Goal: Task Accomplishment & Management: Manage account settings

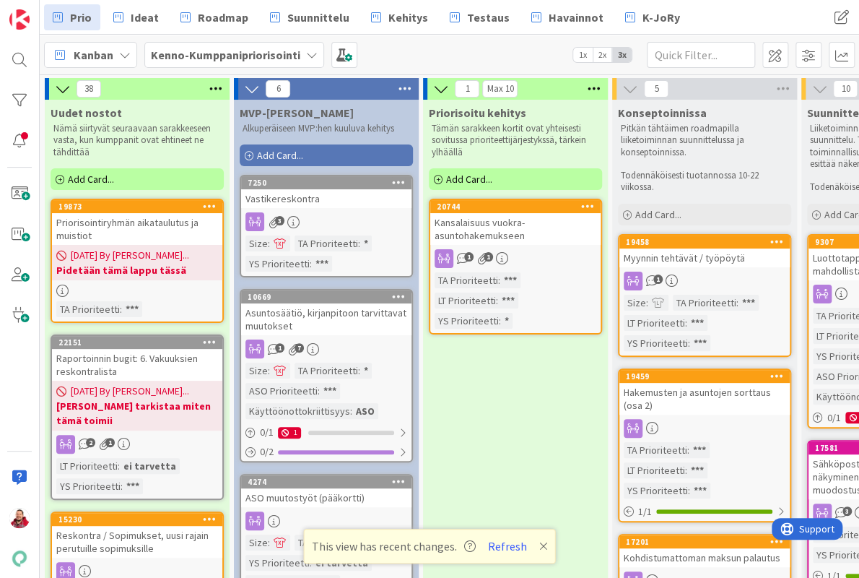
scroll to position [0, 1061]
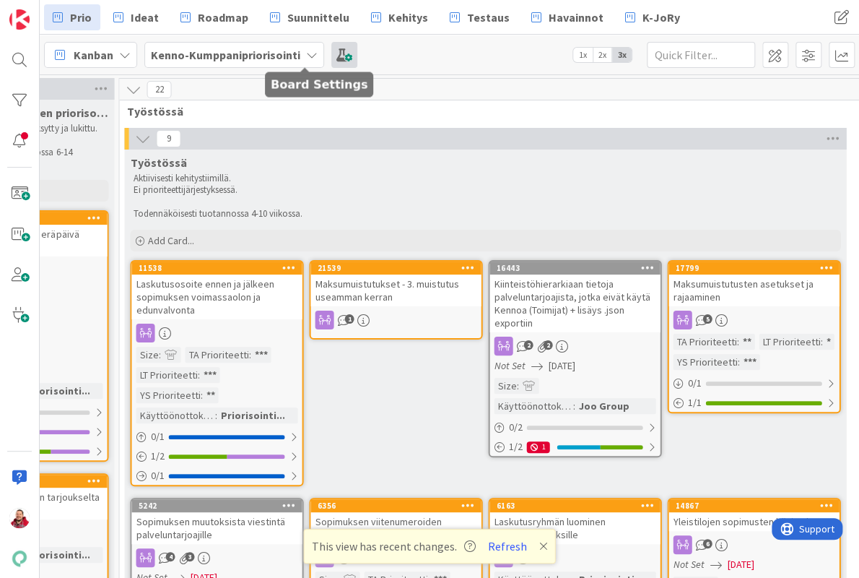
click at [331, 55] on span at bounding box center [344, 55] width 26 height 26
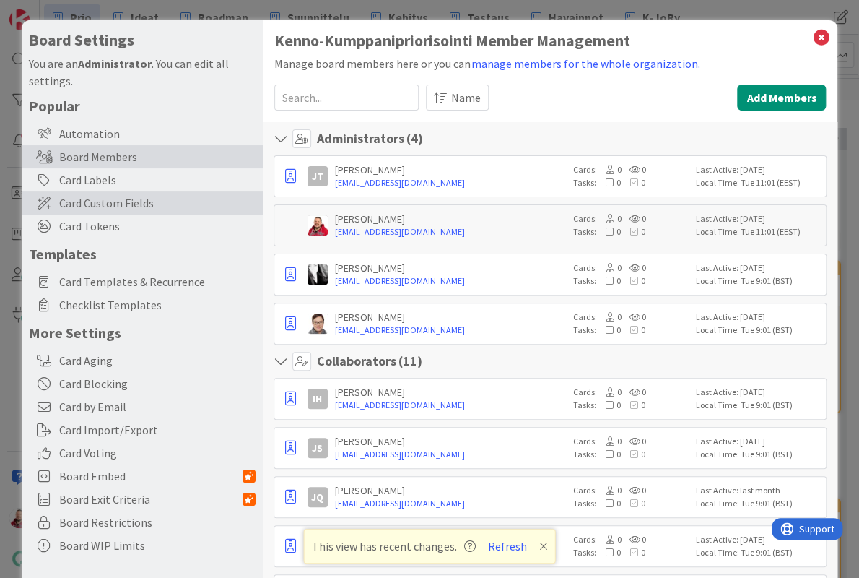
click at [107, 194] on span "Card Custom Fields" at bounding box center [157, 202] width 196 height 17
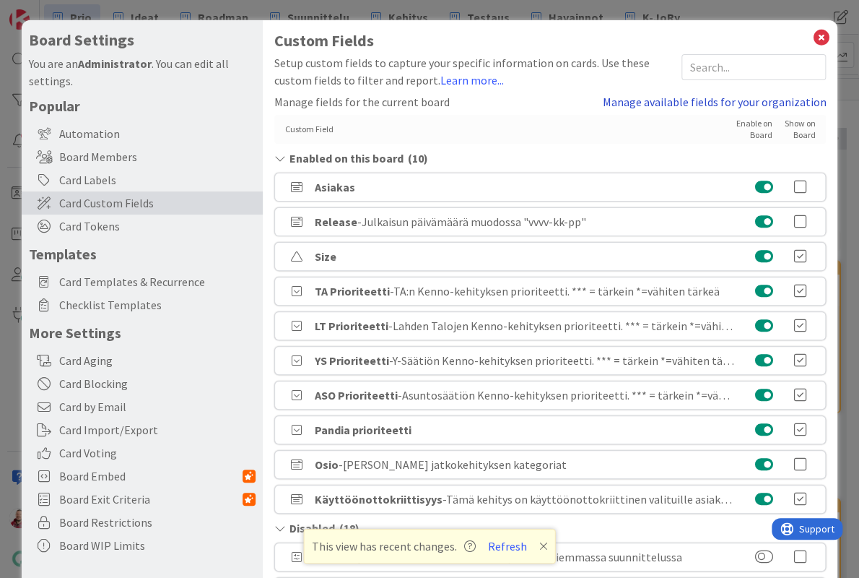
click at [777, 93] on link "Manage available fields for your organization" at bounding box center [714, 101] width 224 height 17
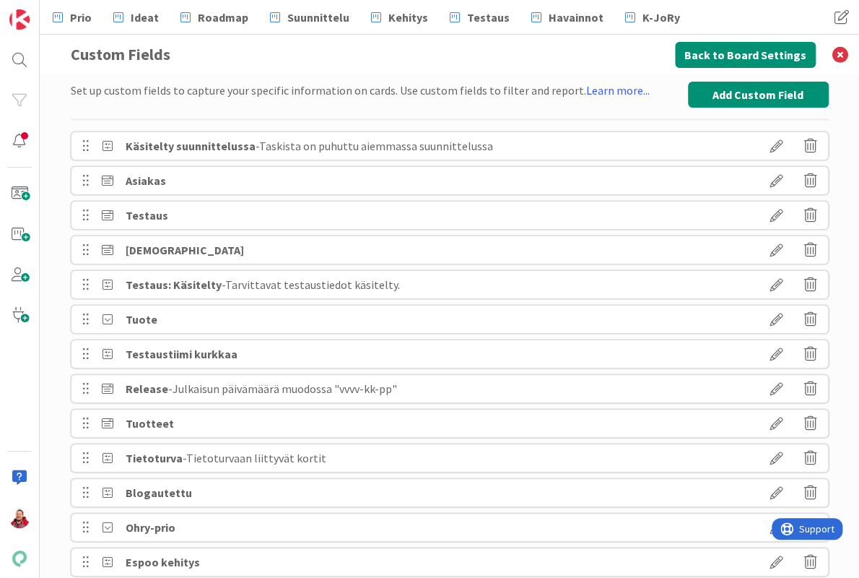
click at [719, 181] on div "Asiakas" at bounding box center [450, 180] width 758 height 29
click at [775, 181] on icon at bounding box center [777, 180] width 40 height 25
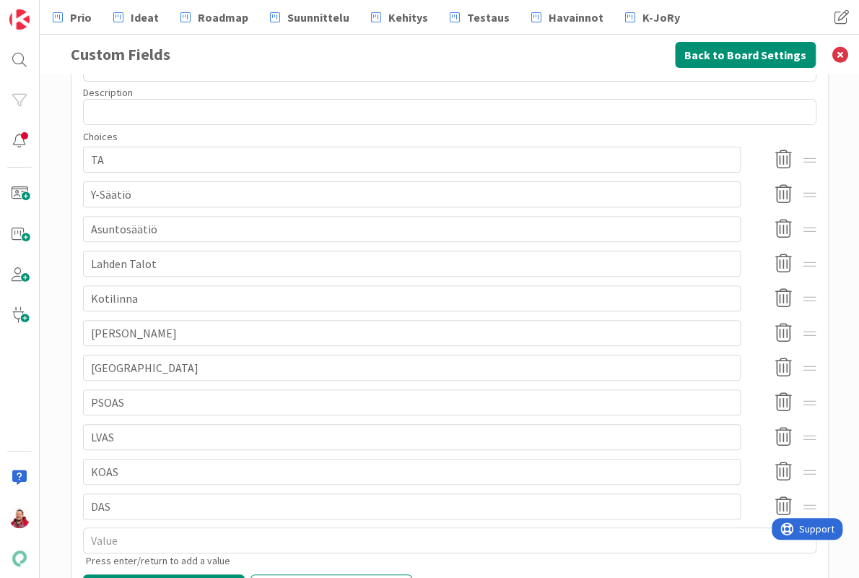
scroll to position [156, 0]
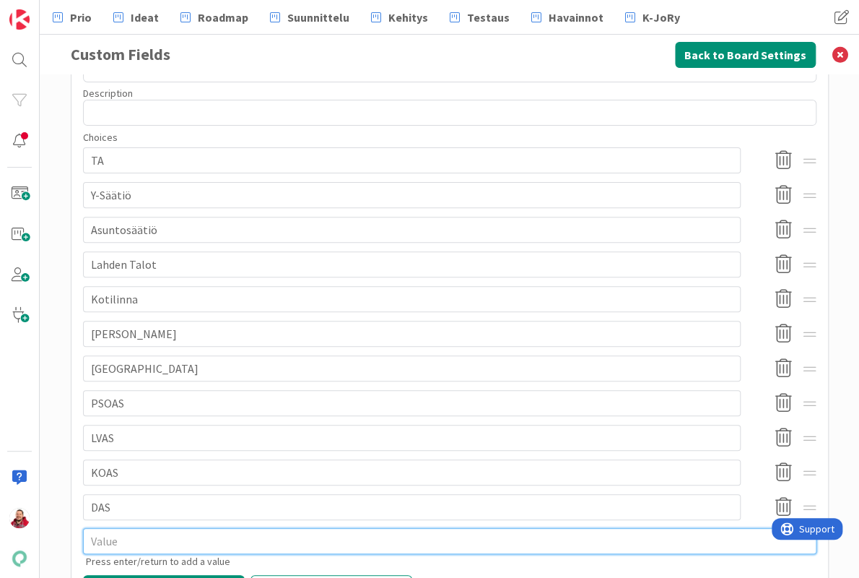
click at [178, 528] on textarea at bounding box center [450, 541] width 734 height 26
type textarea "x"
type textarea "K"
type textarea "x"
type textarea "Ka"
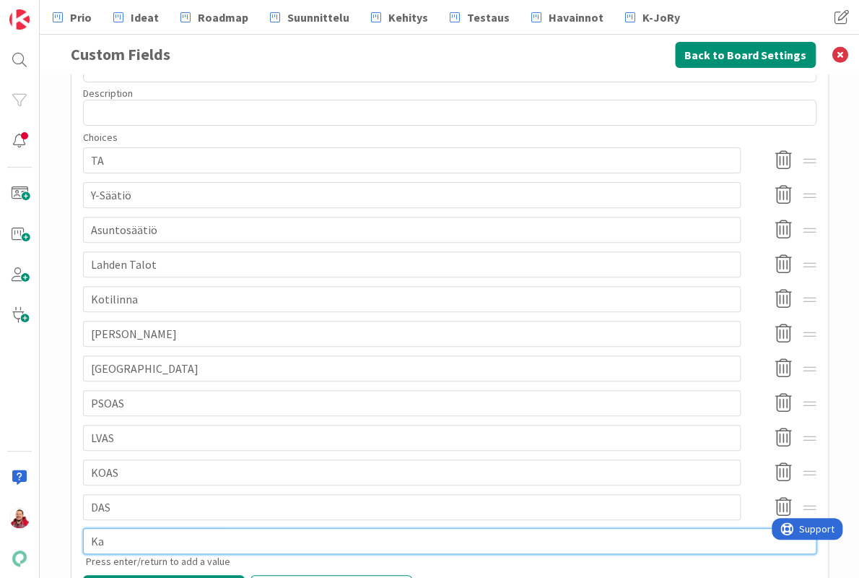
type textarea "x"
type textarea "[PERSON_NAME]"
type textarea "x"
type textarea "Kans"
type textarea "x"
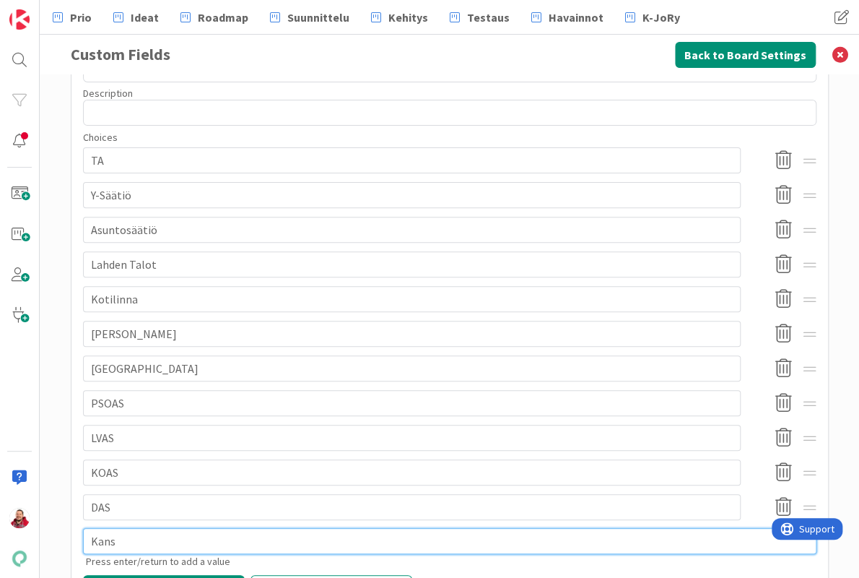
type textarea "Kansa"
type textarea "x"
type textarea "Kansal"
type textarea "x"
type textarea "Kansall"
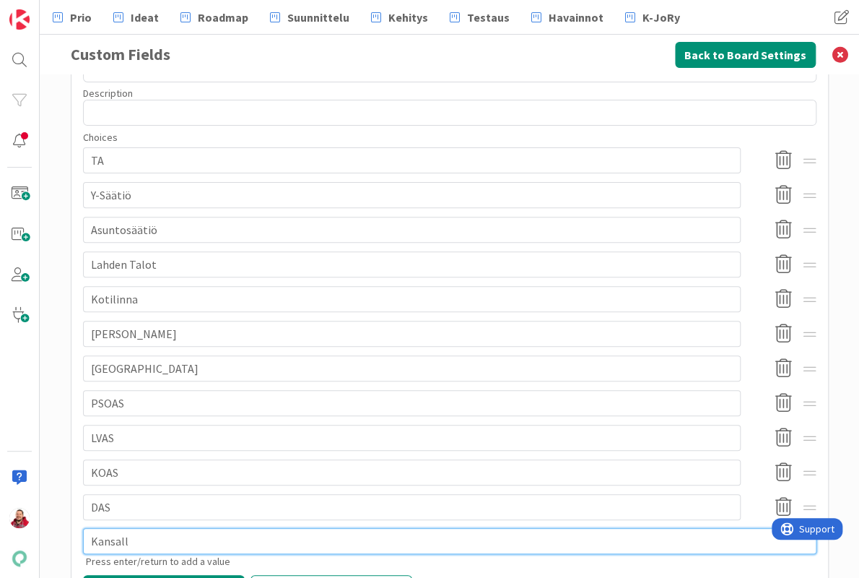
type textarea "x"
type textarea "Kansalli"
type textarea "x"
type textarea "Kansallis"
type textarea "x"
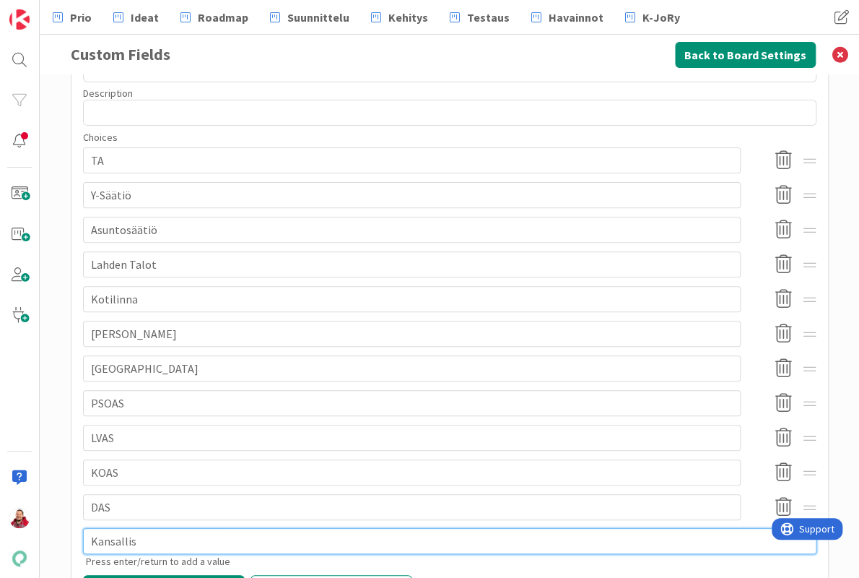
type textarea "Kansallis"
type textarea "x"
type textarea "Kansallis O"
type textarea "x"
type textarea "Kansallis Oy"
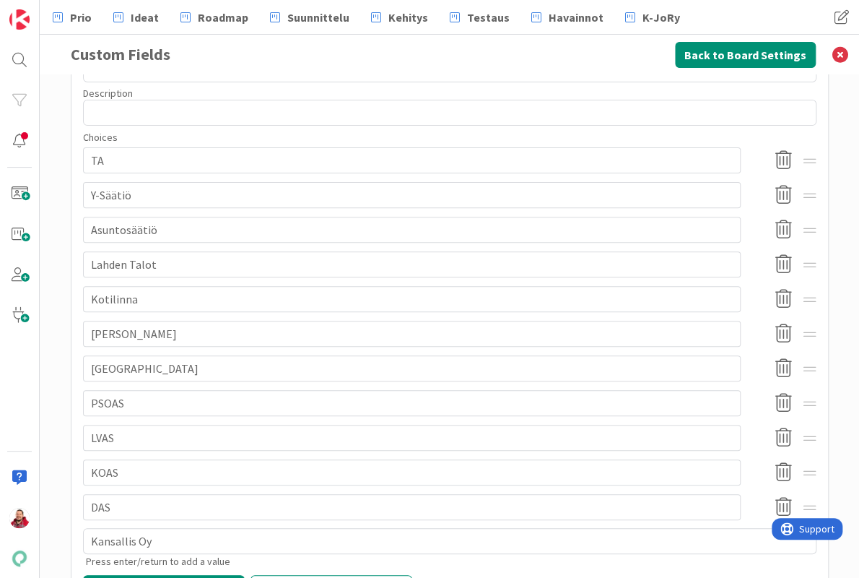
type textarea "x"
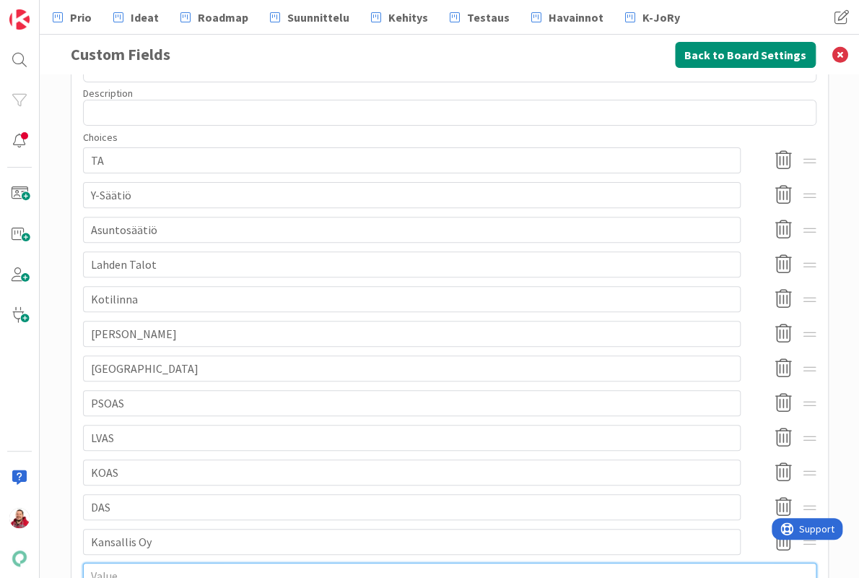
type textarea "x"
type textarea "K"
type textarea "x"
type textarea "KV"
type textarea "x"
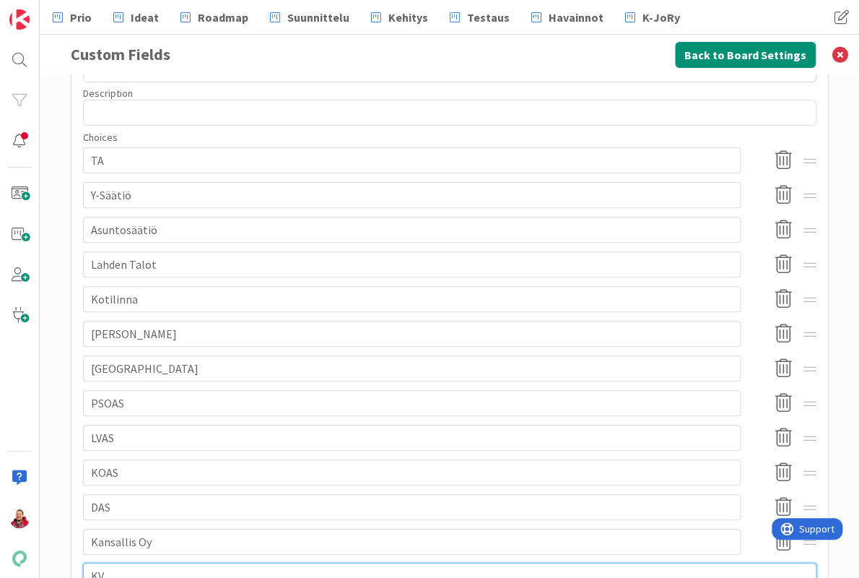
type textarea "KV-"
type textarea "x"
type textarea "KV-a"
type textarea "x"
type textarea "KV-"
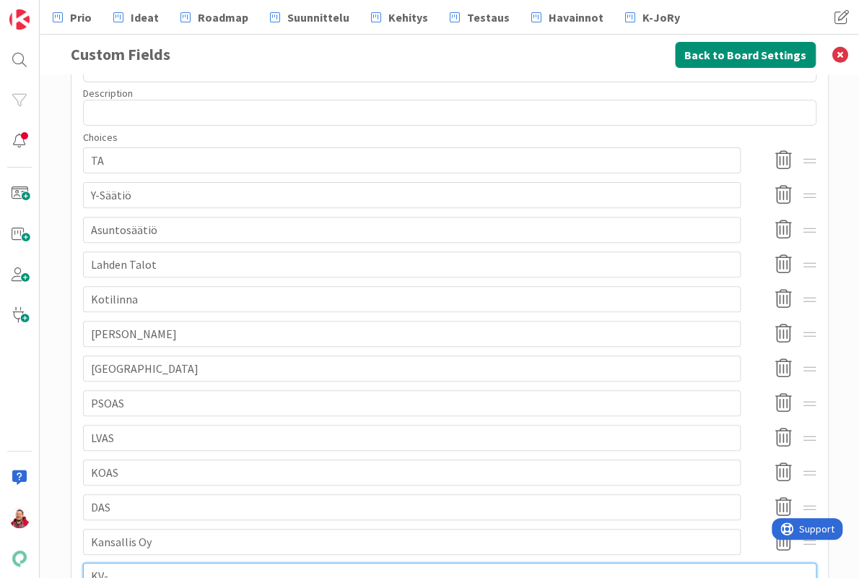
type textarea "x"
type textarea "KV-A"
type textarea "x"
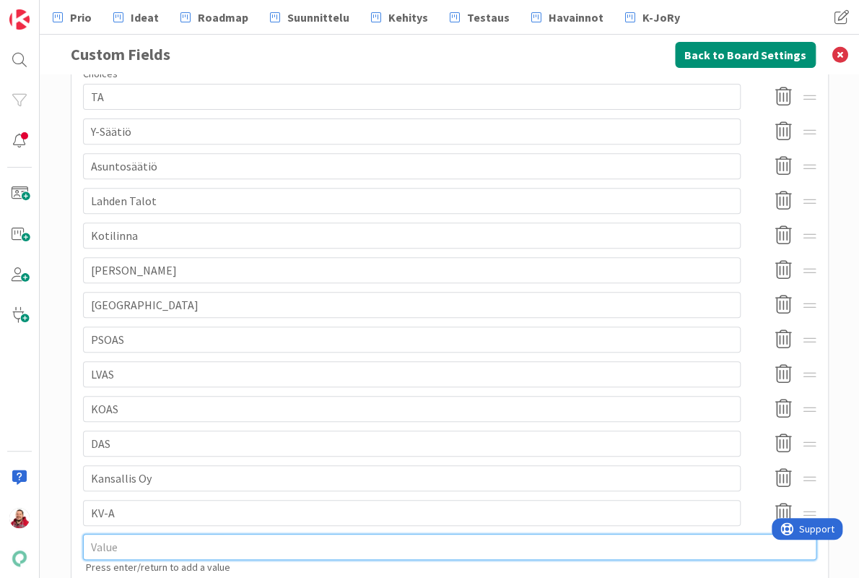
scroll to position [220, 0]
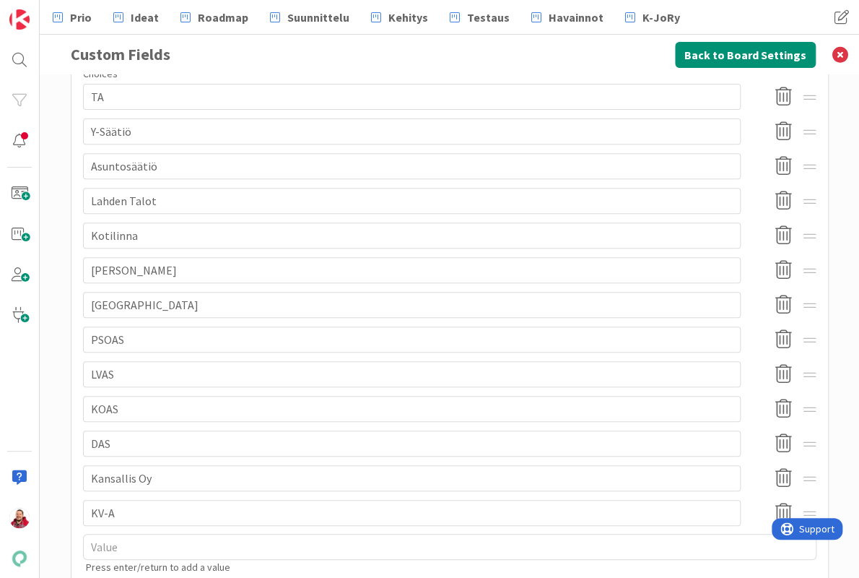
click at [230, 505] on div "Multi-Select Used on 7 boards Delete Field Custom Field Title 7 / 25 Asiakas De…" at bounding box center [450, 275] width 734 height 656
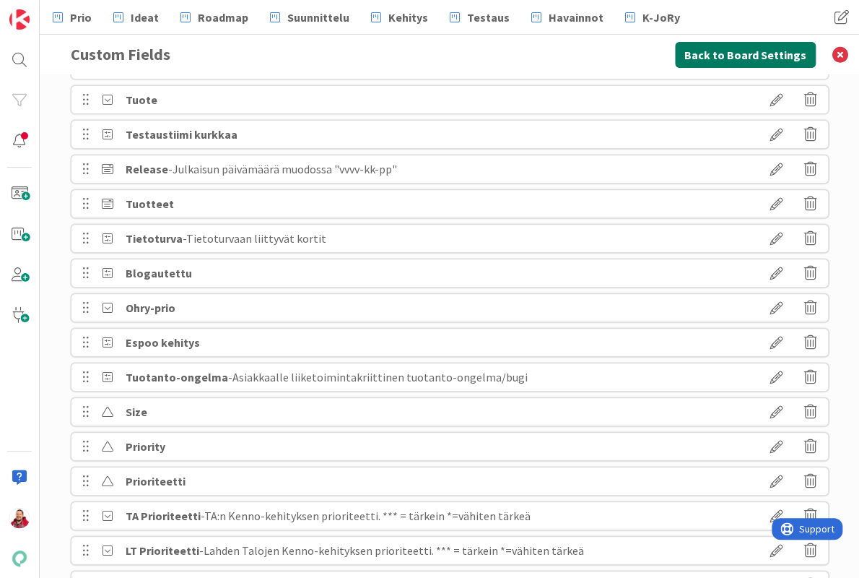
click at [729, 54] on button "Back to Board Settings" at bounding box center [745, 55] width 141 height 26
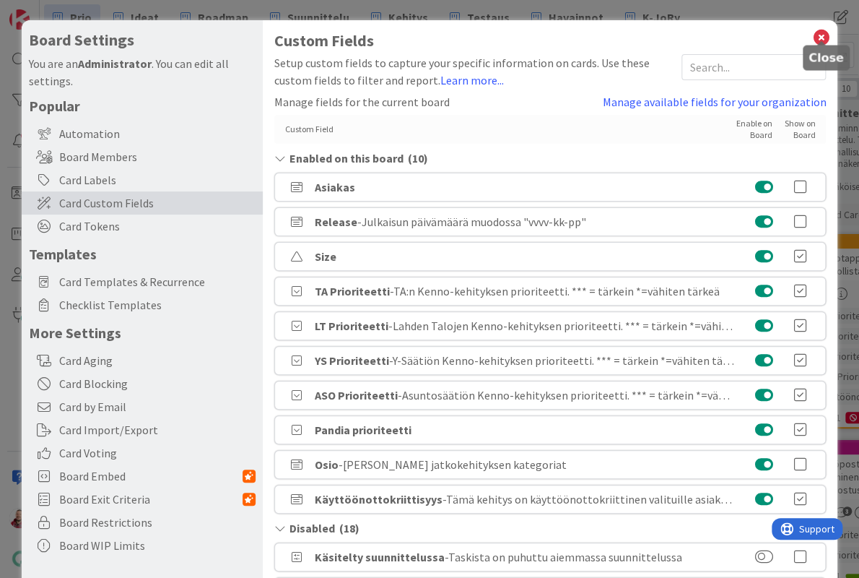
click at [825, 30] on icon at bounding box center [821, 37] width 19 height 20
